Goal: Task Accomplishment & Management: Use online tool/utility

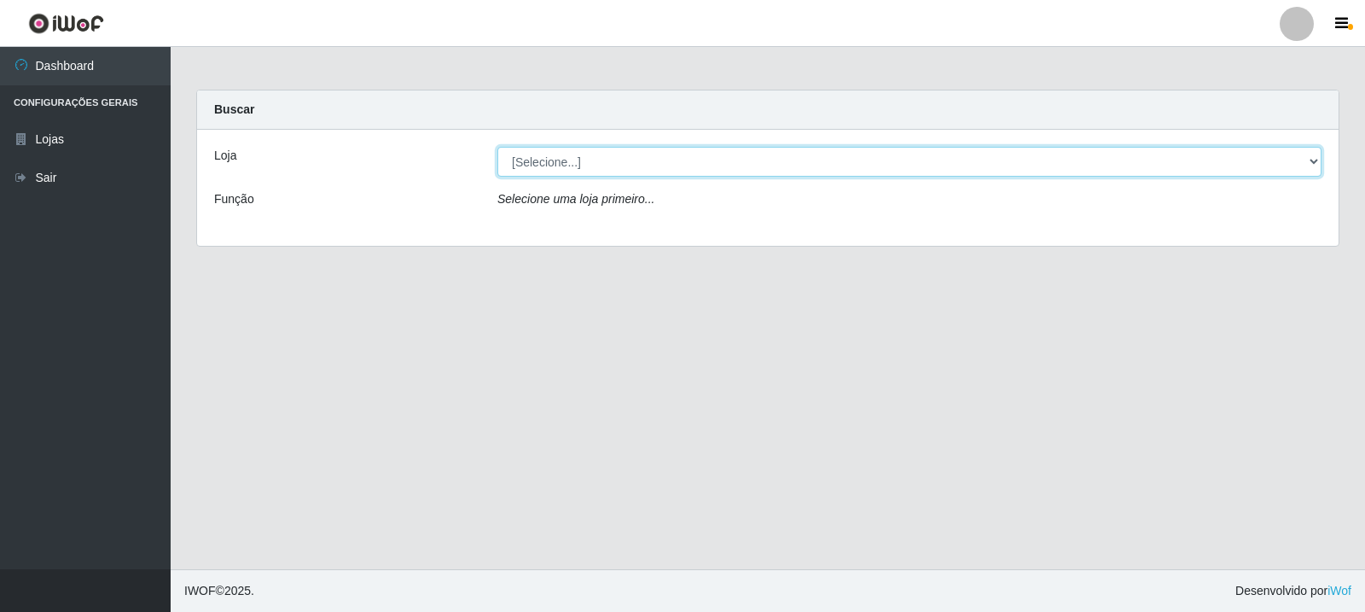
click at [1311, 162] on select "[Selecione...] Rede Compras Supermercados - LOJA 3" at bounding box center [909, 162] width 824 height 30
select select "162"
click at [497, 147] on select "[Selecione...] Rede Compras Supermercados - LOJA 3" at bounding box center [909, 162] width 824 height 30
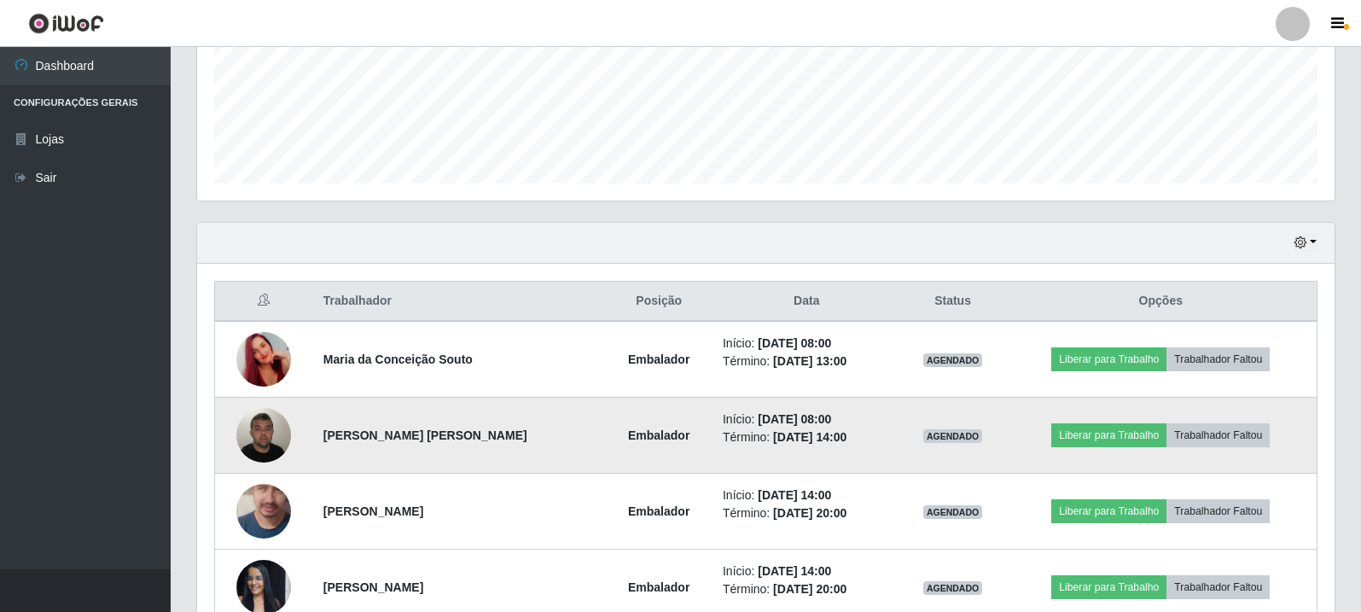
scroll to position [512, 0]
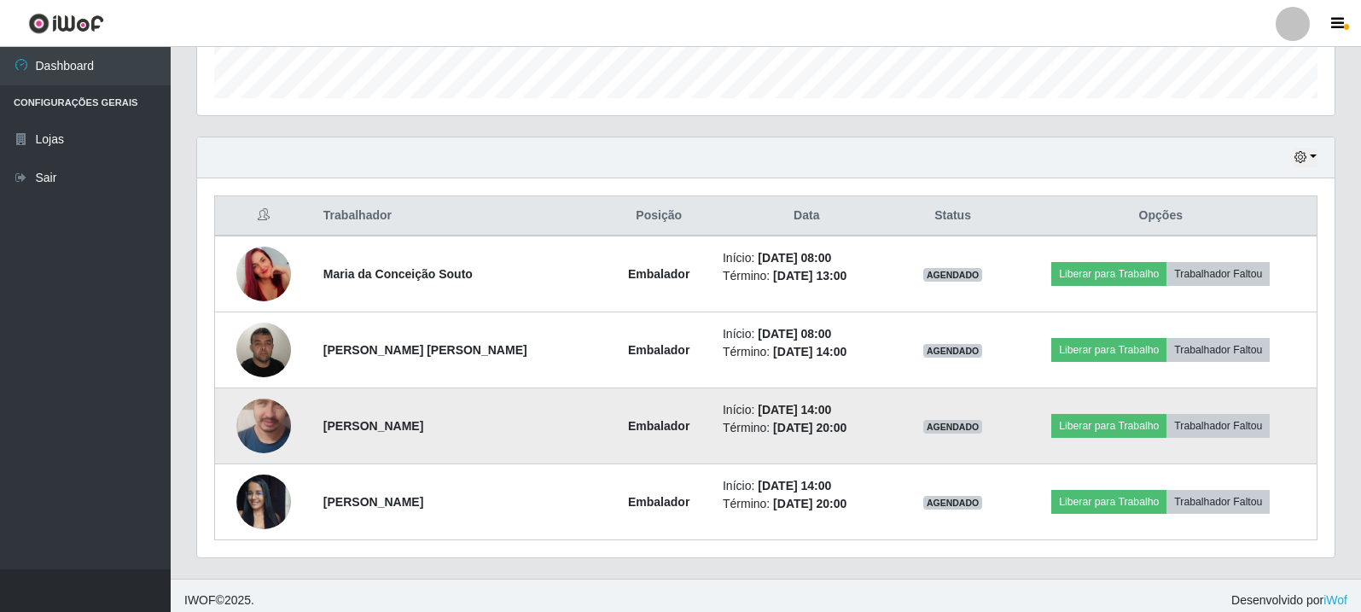
click at [247, 417] on img at bounding box center [263, 425] width 55 height 125
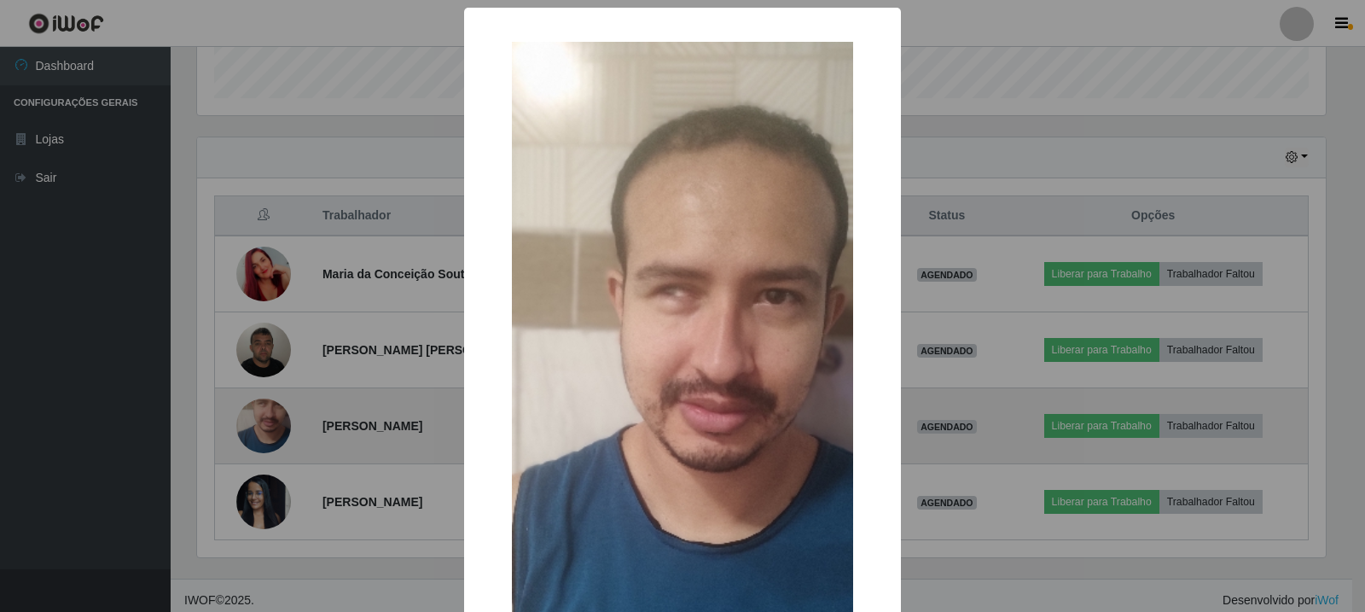
click at [247, 417] on div "× OK Cancel" at bounding box center [682, 306] width 1365 height 612
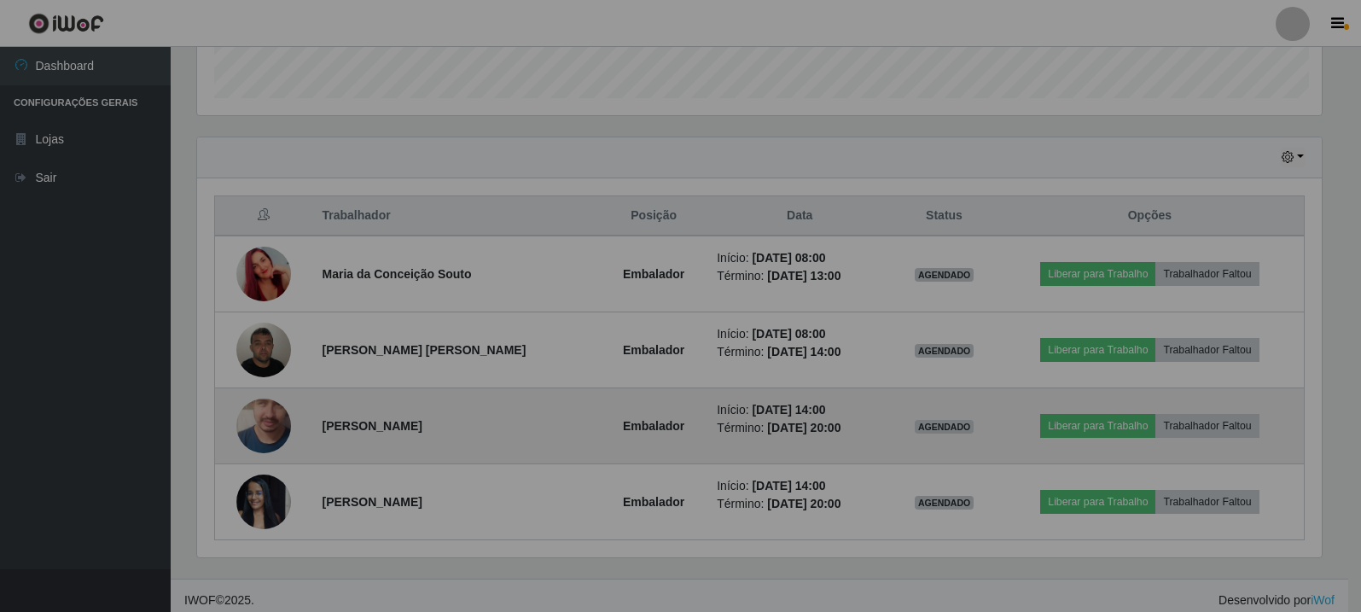
scroll to position [354, 1137]
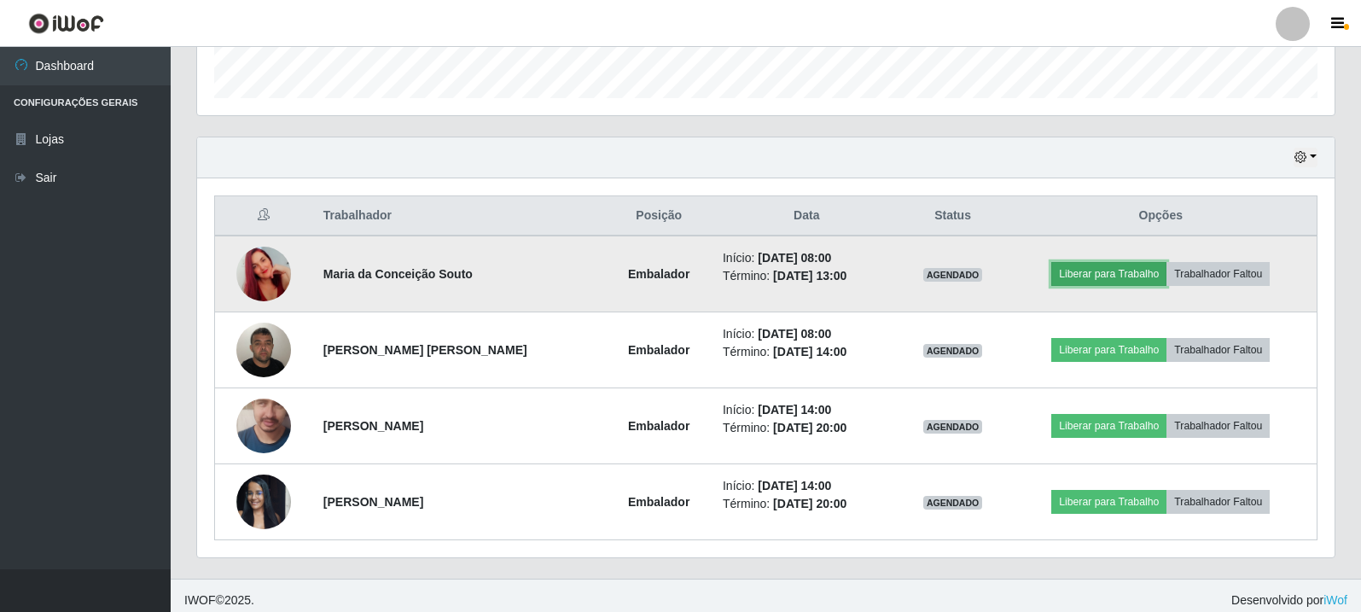
click at [1116, 274] on button "Liberar para Trabalho" at bounding box center [1108, 274] width 115 height 24
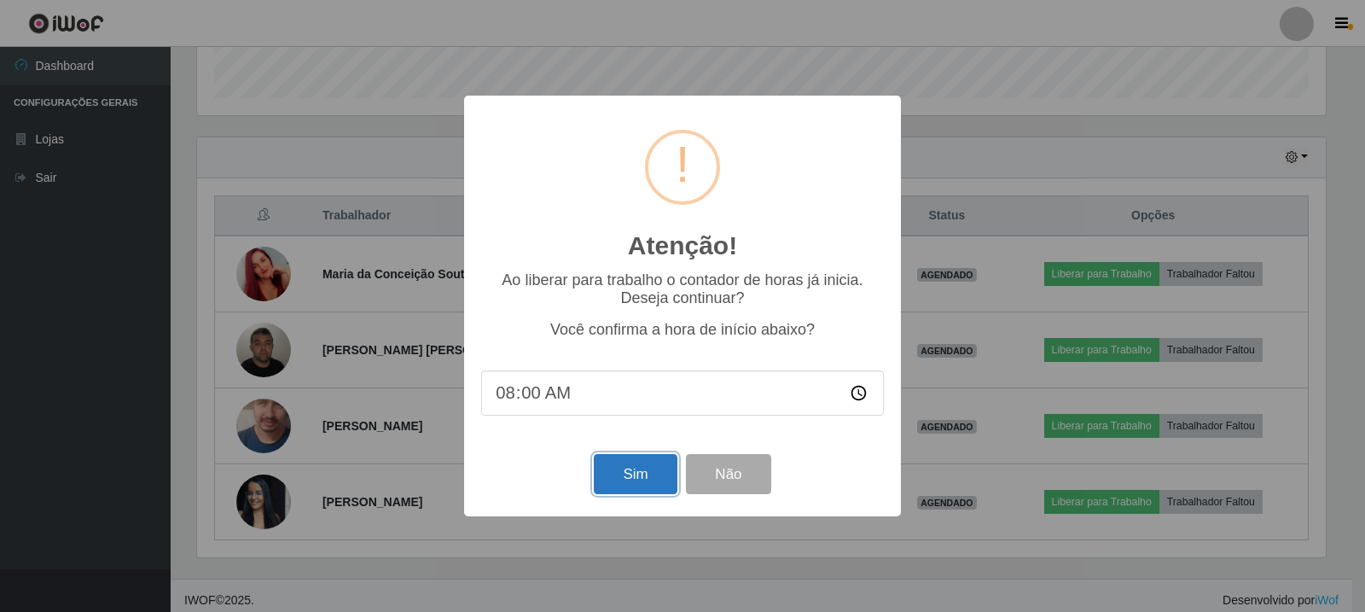
click at [633, 481] on button "Sim" at bounding box center [635, 474] width 83 height 40
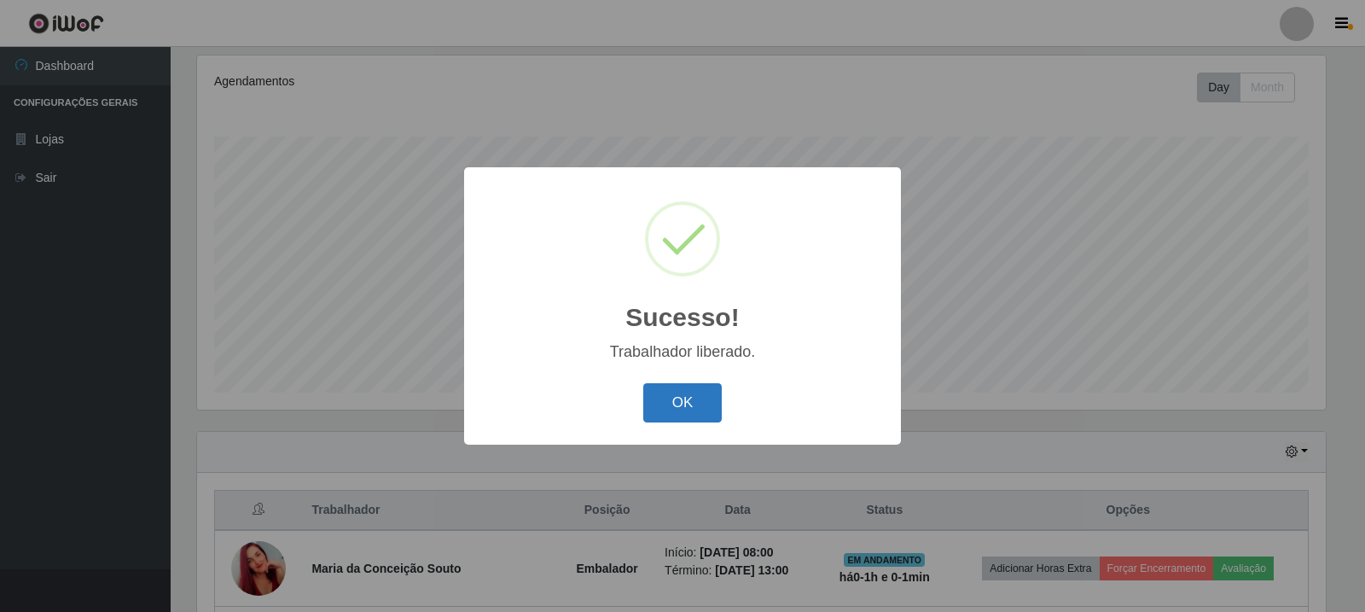
click at [684, 400] on button "OK" at bounding box center [682, 403] width 79 height 40
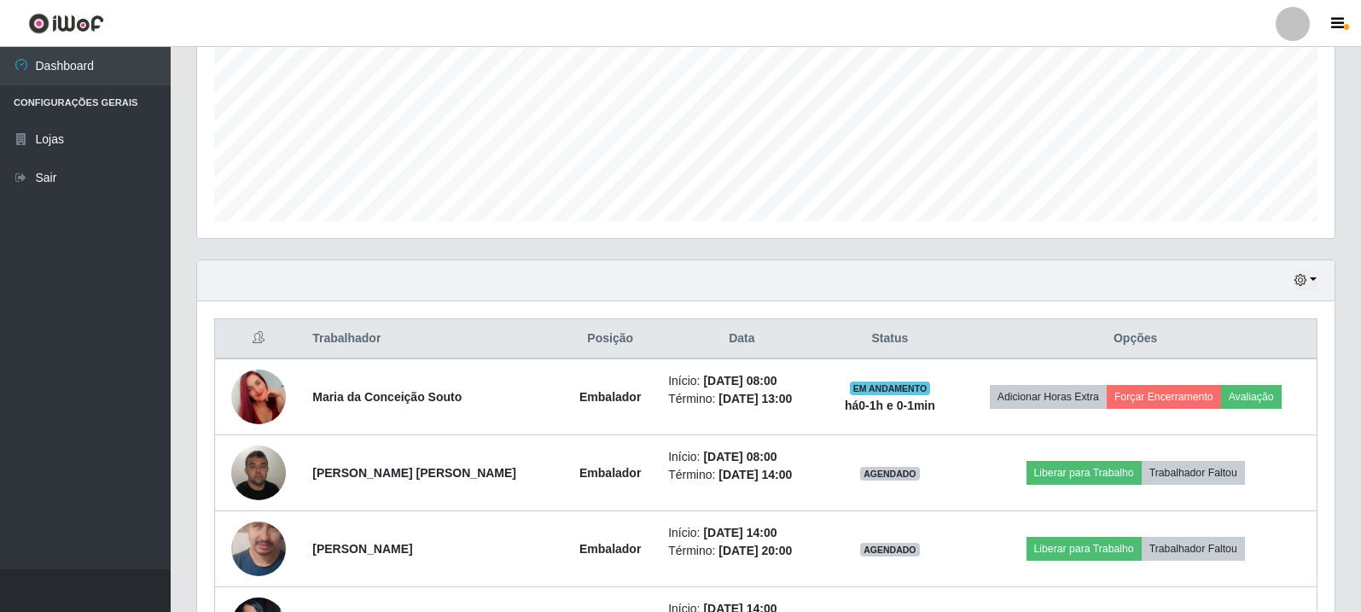
scroll to position [521, 0]
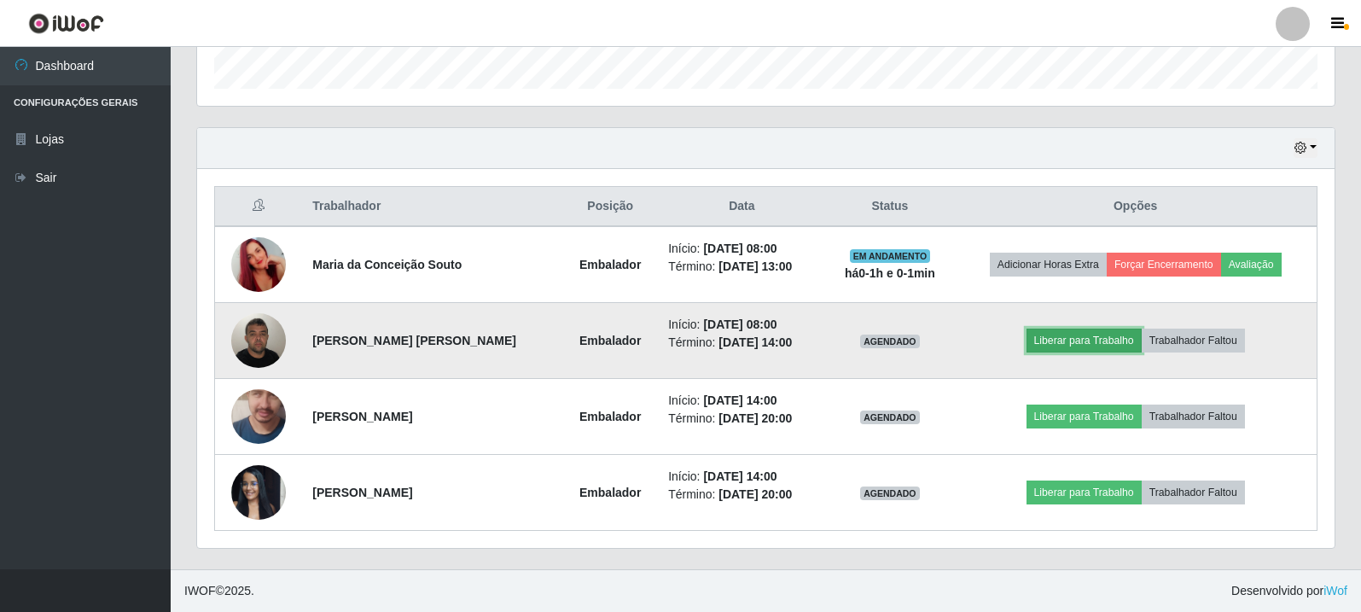
click at [1082, 343] on button "Liberar para Trabalho" at bounding box center [1083, 340] width 115 height 24
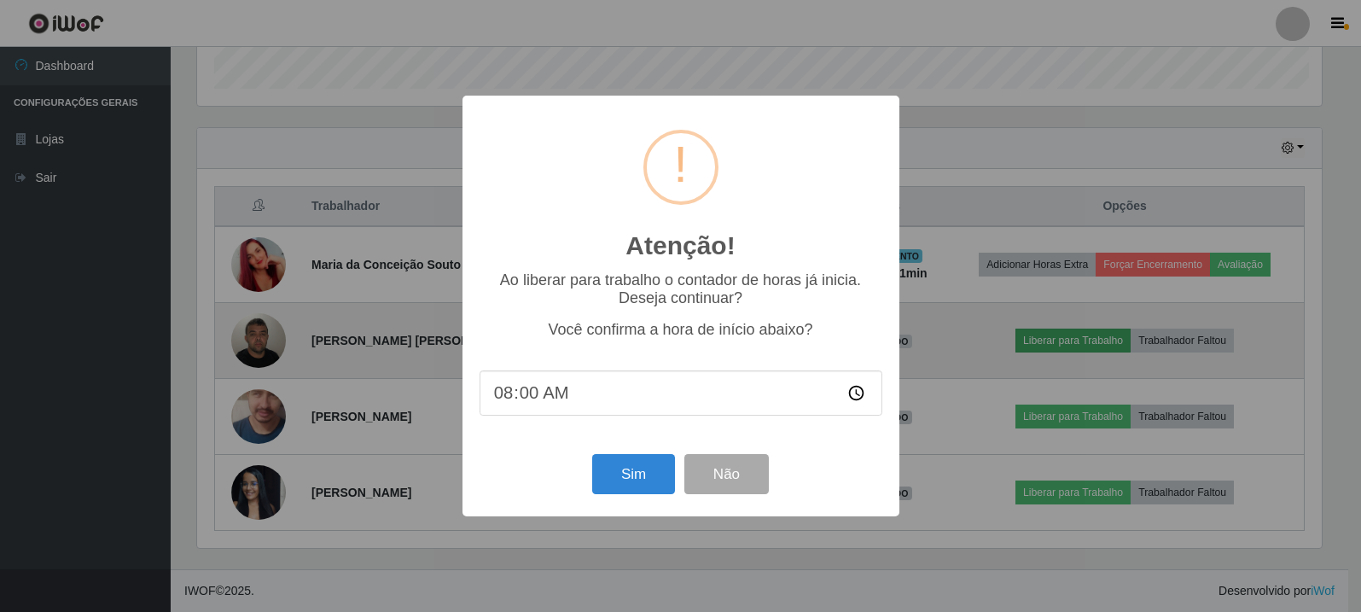
scroll to position [354, 1129]
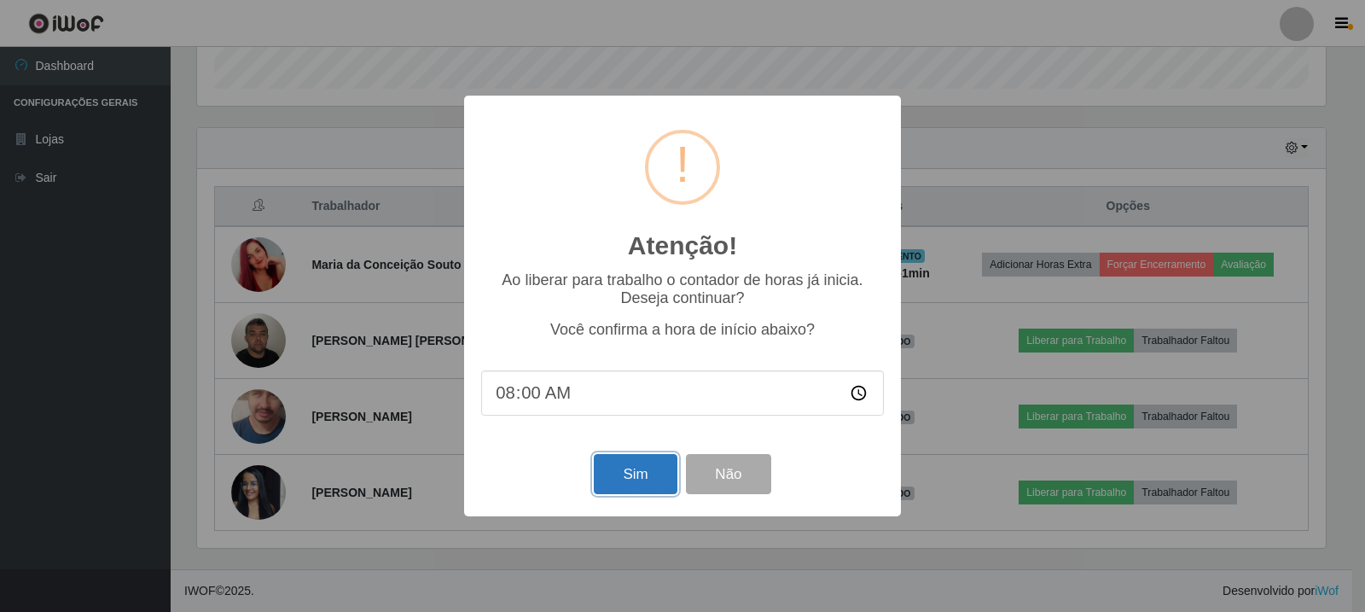
click at [619, 479] on button "Sim" at bounding box center [635, 474] width 83 height 40
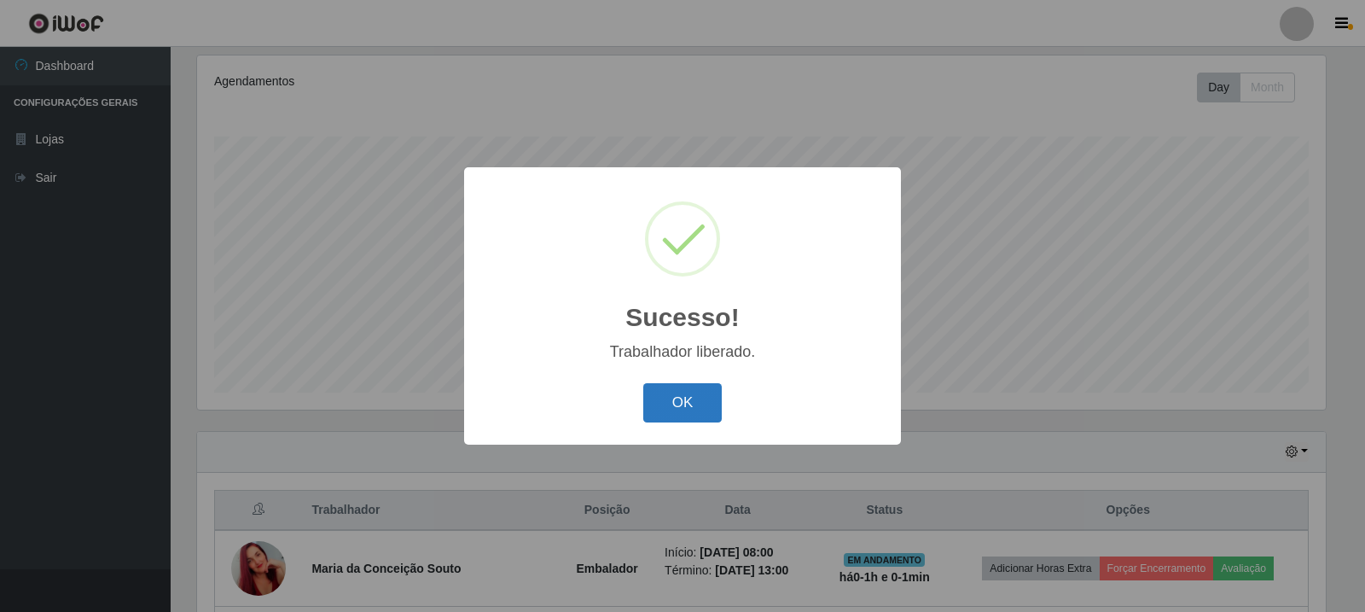
click at [705, 403] on button "OK" at bounding box center [682, 403] width 79 height 40
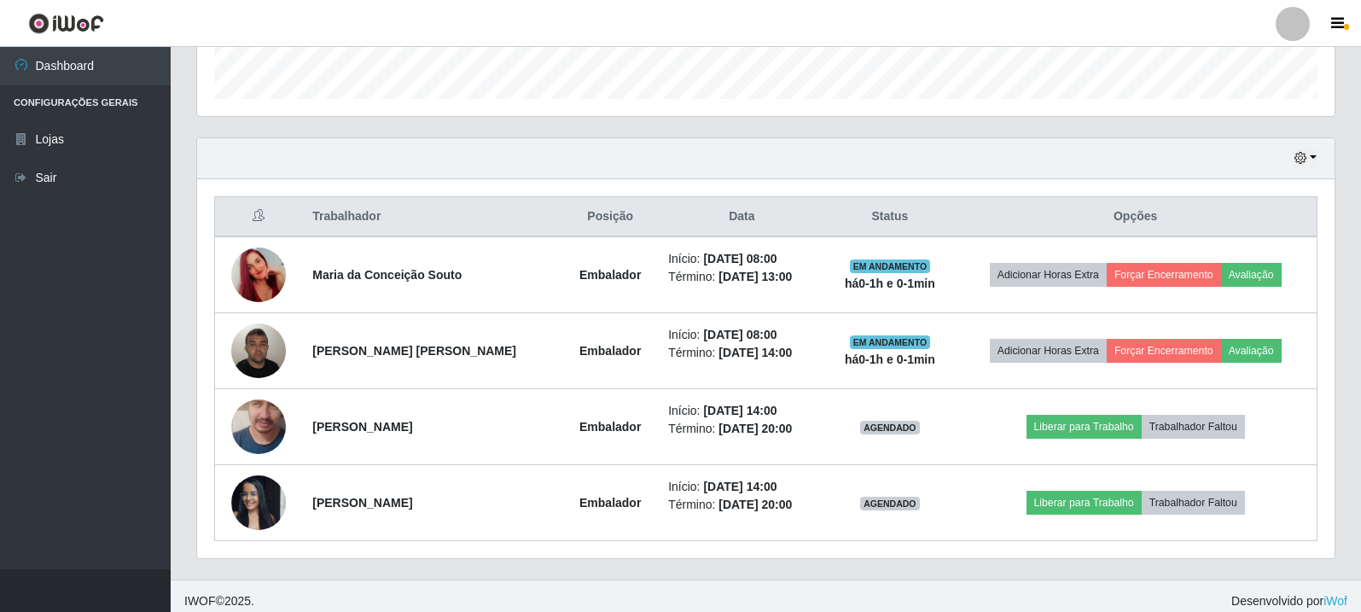
scroll to position [521, 0]
